Goal: Communication & Community: Answer question/provide support

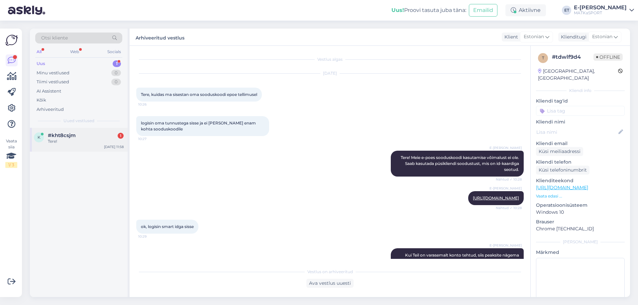
scroll to position [35, 0]
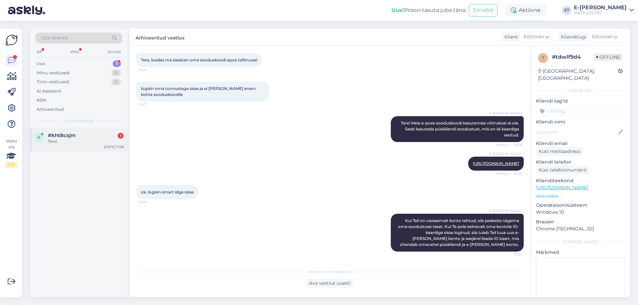
click at [88, 143] on div "Tere!" at bounding box center [86, 142] width 76 height 6
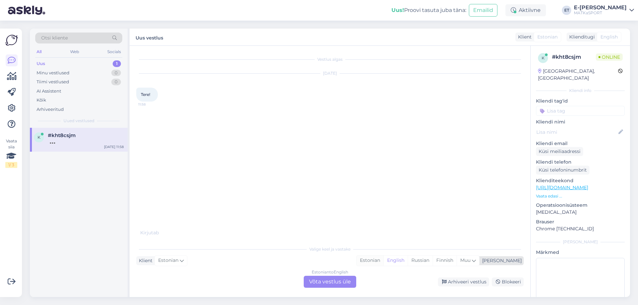
click at [383, 262] on div "Estonian" at bounding box center [370, 261] width 27 height 10
click at [334, 281] on div "Estonian to Estonian Võta vestlus üle" at bounding box center [330, 282] width 53 height 12
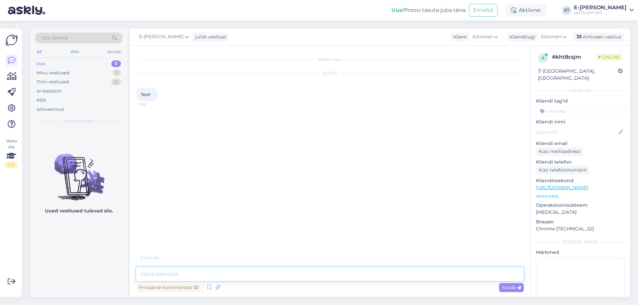
click at [232, 276] on textarea at bounding box center [329, 274] width 387 height 14
type textarea "Tere!"
click at [210, 286] on icon at bounding box center [209, 288] width 8 height 10
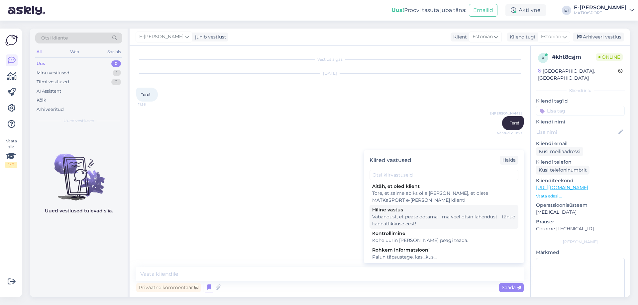
scroll to position [97, 0]
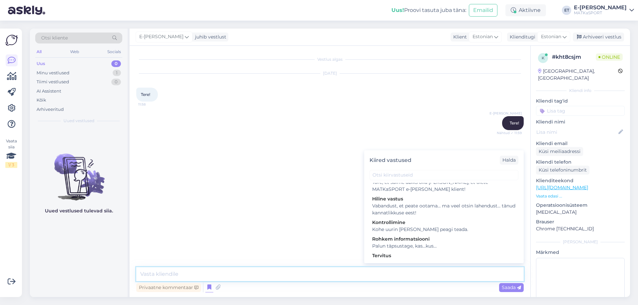
click at [286, 274] on textarea at bounding box center [329, 274] width 387 height 14
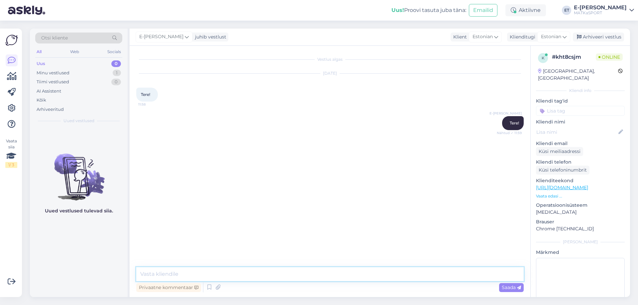
click at [286, 274] on textarea at bounding box center [329, 274] width 387 height 14
type textarea "Kas saame kuidagi abiks olla?"
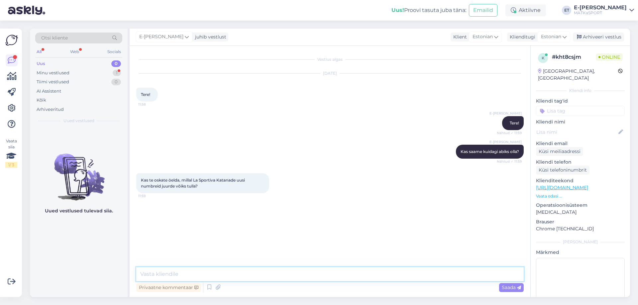
click at [177, 274] on textarea at bounding box center [329, 274] width 387 height 14
type textarea "Millist suurust täpsemalt vaja oleks?"
click at [283, 278] on textarea at bounding box center [329, 274] width 387 height 14
click at [189, 275] on textarea at bounding box center [329, 274] width 387 height 14
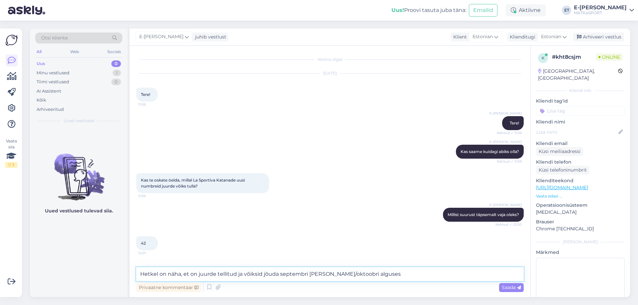
type textarea "Hetkel on näha, et on juurde tellitud ja võiksid jõuda septembri [PERSON_NAME]/…"
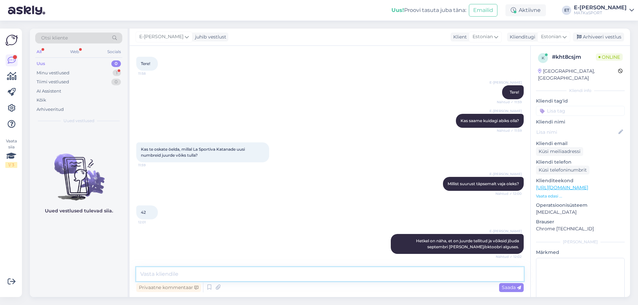
scroll to position [59, 0]
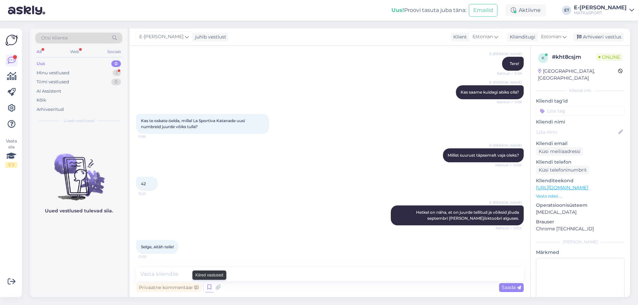
click at [209, 289] on icon at bounding box center [209, 288] width 8 height 10
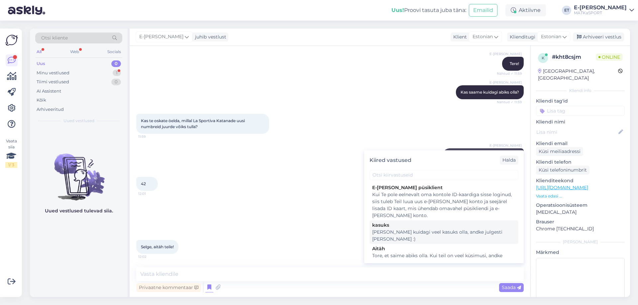
click at [398, 226] on div "kasuks" at bounding box center [444, 225] width 144 height 7
type textarea "[PERSON_NAME] kuidagi veel kasuks olla, andke julgesti [PERSON_NAME] :)"
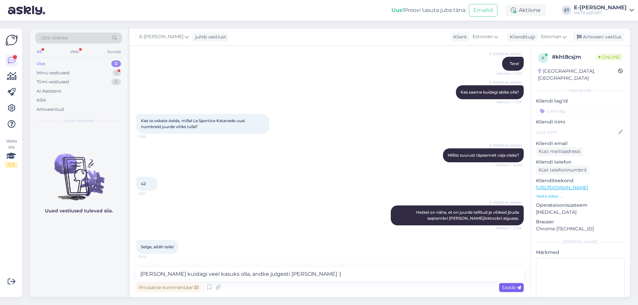
click at [516, 288] on span "Saada" at bounding box center [511, 288] width 19 height 6
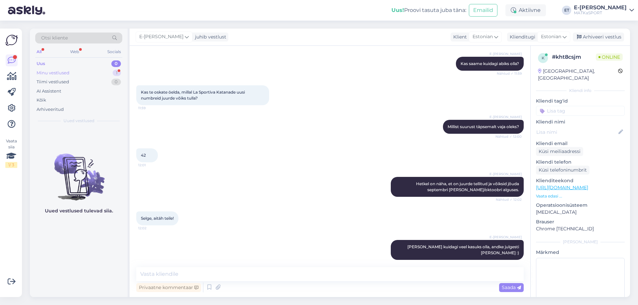
click at [66, 73] on div "Minu vestlused" at bounding box center [53, 73] width 33 height 7
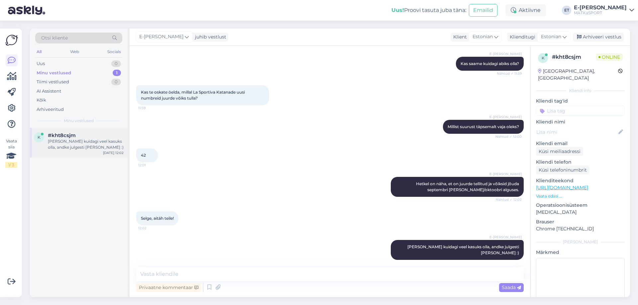
click at [70, 133] on span "#kht8csjm" at bounding box center [62, 136] width 28 height 6
click at [594, 34] on div "Arhiveeri vestlus" at bounding box center [598, 37] width 51 height 9
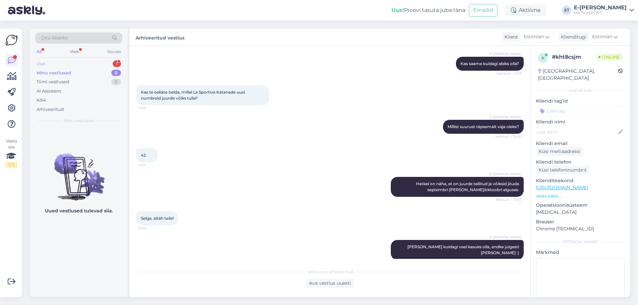
click at [54, 64] on div "Uus 1" at bounding box center [78, 63] width 87 height 9
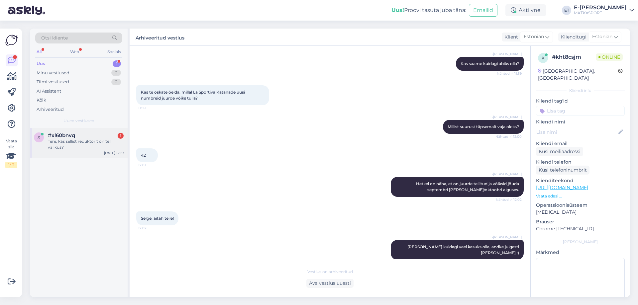
click at [70, 142] on div "Tere, kas sellist reduktorit on teil valikus?" at bounding box center [86, 145] width 76 height 12
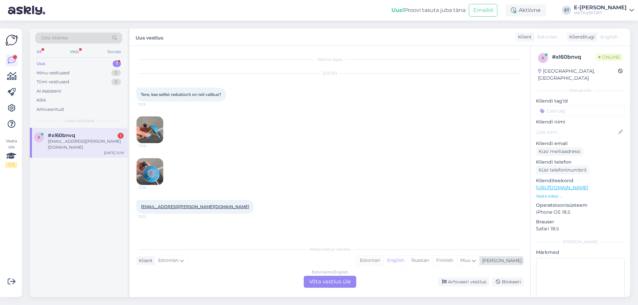
click at [383, 261] on div "Estonian" at bounding box center [370, 261] width 27 height 10
click at [338, 282] on div "Estonian to Estonian Võta vestlus üle" at bounding box center [330, 282] width 53 height 12
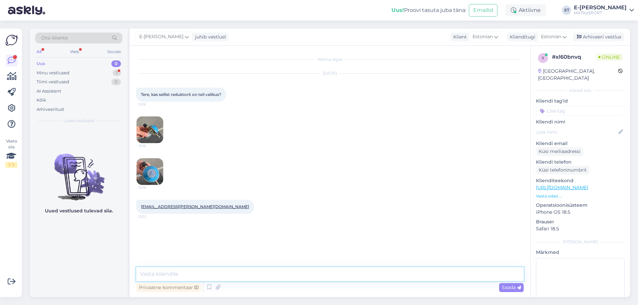
click at [266, 275] on textarea at bounding box center [329, 274] width 387 height 14
click at [212, 290] on icon at bounding box center [209, 288] width 8 height 10
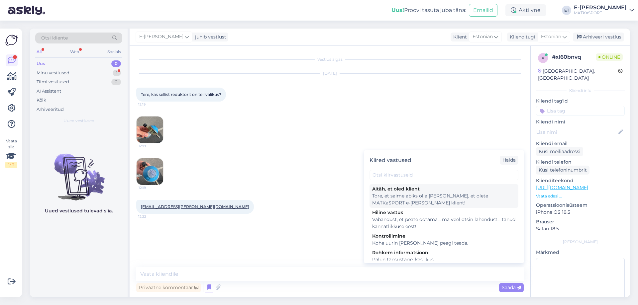
scroll to position [97, 0]
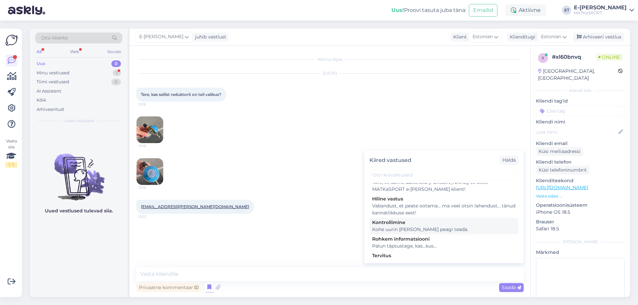
click at [437, 226] on div "Kohe uurin [PERSON_NAME] peagi teada." at bounding box center [444, 229] width 144 height 7
type textarea "Kohe uurin [PERSON_NAME] peagi teada."
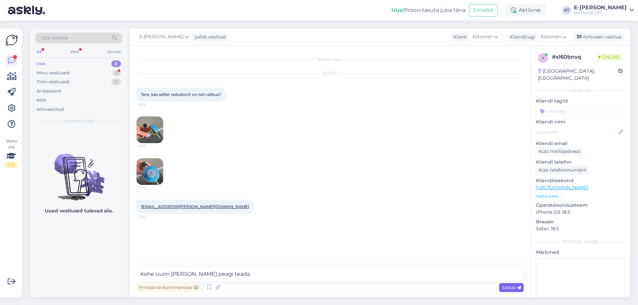
click at [516, 288] on span "Saada" at bounding box center [511, 288] width 19 height 6
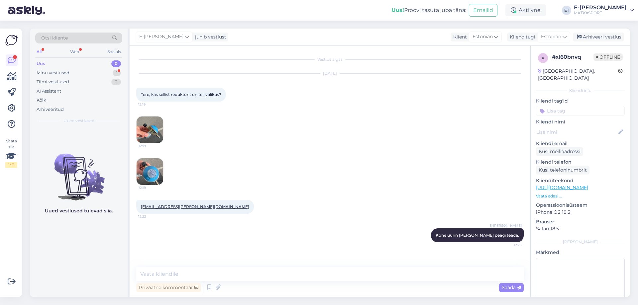
click at [153, 130] on img at bounding box center [150, 130] width 27 height 27
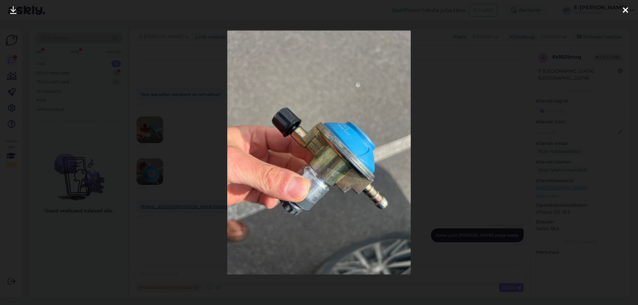
click at [457, 155] on div at bounding box center [319, 152] width 638 height 305
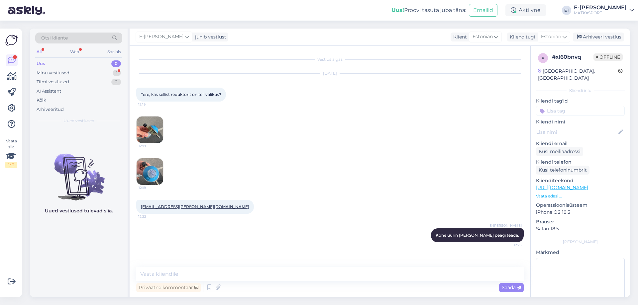
click at [160, 170] on img at bounding box center [150, 172] width 27 height 27
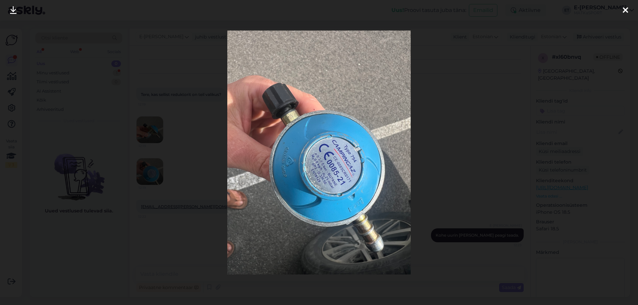
click at [460, 156] on div at bounding box center [319, 152] width 638 height 305
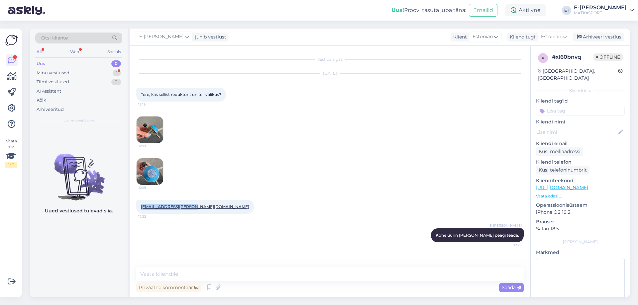
drag, startPoint x: 192, startPoint y: 208, endPoint x: 139, endPoint y: 208, distance: 52.8
click at [139, 208] on div "[EMAIL_ADDRESS][PERSON_NAME][DOMAIN_NAME] 12:22" at bounding box center [195, 207] width 118 height 14
copy link "[EMAIL_ADDRESS][PERSON_NAME][DOMAIN_NAME]"
click at [323, 274] on textarea at bounding box center [329, 274] width 387 height 14
click at [67, 255] on div "Uued vestlused tulevad siia." at bounding box center [79, 212] width 98 height 169
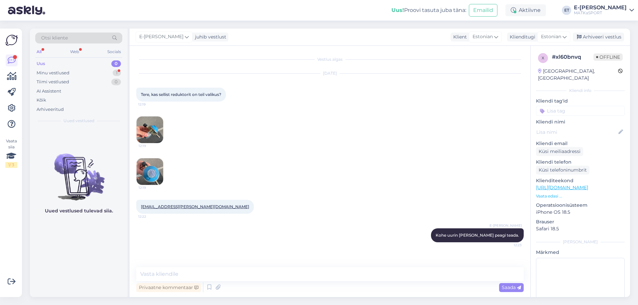
click at [151, 126] on img at bounding box center [150, 130] width 27 height 27
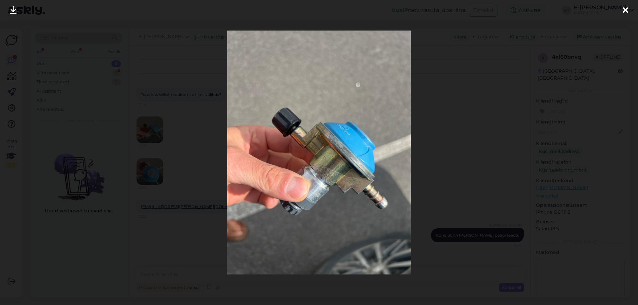
click at [218, 153] on div at bounding box center [319, 152] width 638 height 305
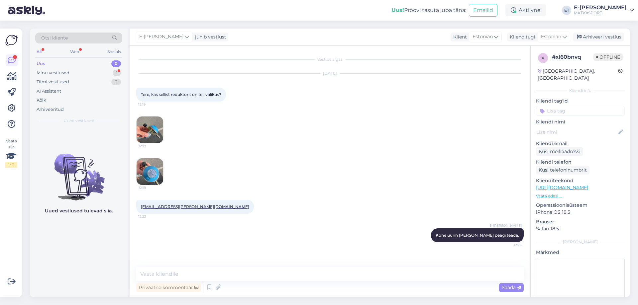
click at [147, 173] on img at bounding box center [150, 172] width 27 height 27
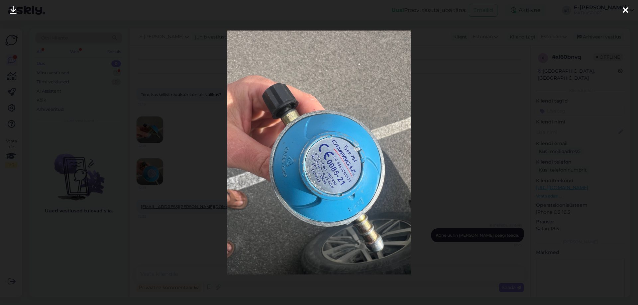
click at [209, 195] on div at bounding box center [319, 152] width 638 height 305
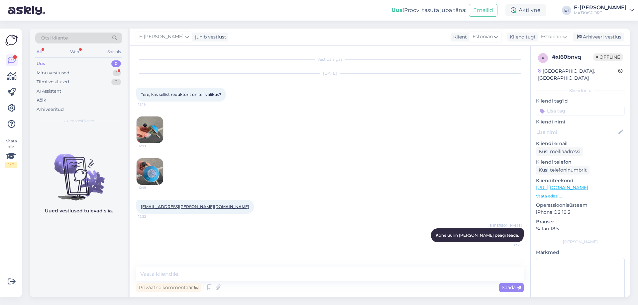
click at [152, 175] on img at bounding box center [150, 172] width 27 height 27
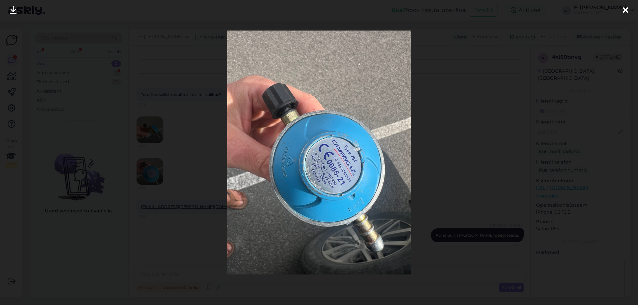
click at [215, 234] on div at bounding box center [319, 152] width 638 height 305
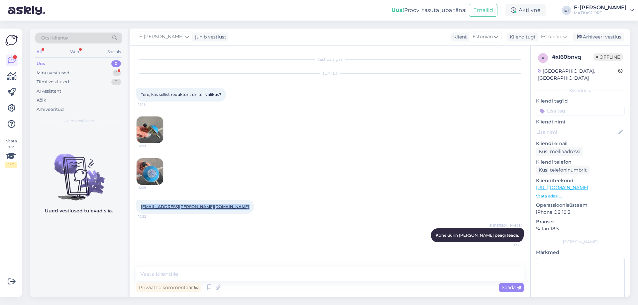
drag, startPoint x: 194, startPoint y: 209, endPoint x: 139, endPoint y: 210, distance: 54.9
click at [139, 210] on div "[EMAIL_ADDRESS][PERSON_NAME][DOMAIN_NAME] 12:22" at bounding box center [195, 207] width 118 height 14
copy div "[EMAIL_ADDRESS][PERSON_NAME][DOMAIN_NAME] 12:22"
click at [177, 275] on textarea at bounding box center [329, 274] width 387 height 14
click at [152, 173] on img at bounding box center [150, 172] width 27 height 27
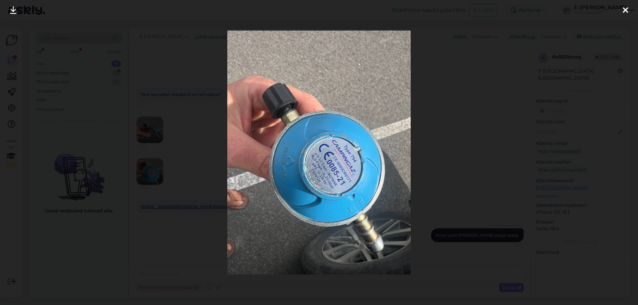
click at [189, 240] on div at bounding box center [319, 152] width 638 height 305
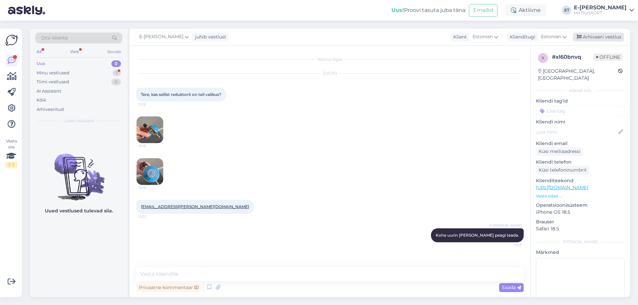
click at [602, 35] on div "Arhiveeri vestlus" at bounding box center [598, 37] width 51 height 9
